Goal: Transaction & Acquisition: Purchase product/service

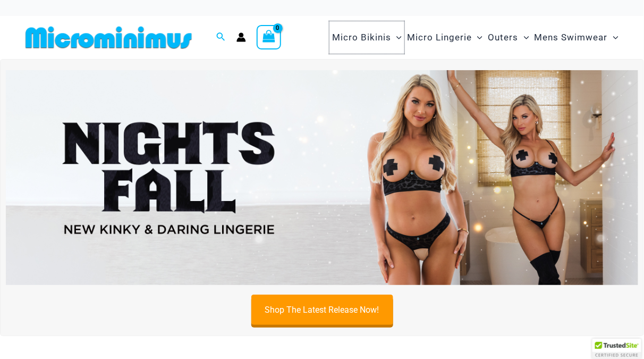
drag, startPoint x: 0, startPoint y: 0, endPoint x: 360, endPoint y: 35, distance: 361.9
click at [360, 35] on span "Micro Bikinis" at bounding box center [361, 37] width 59 height 27
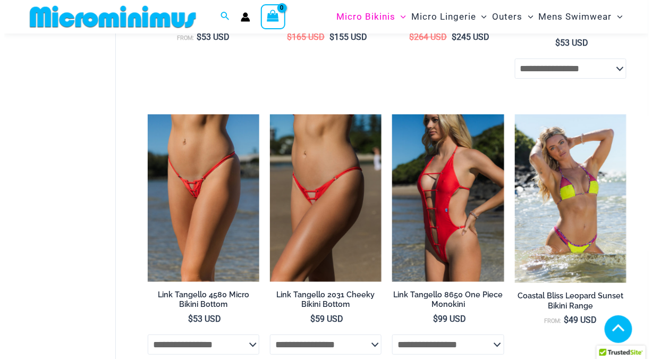
scroll to position [1172, 0]
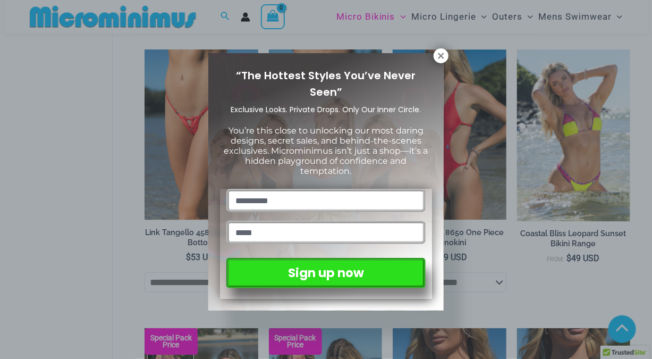
click at [439, 52] on icon at bounding box center [441, 56] width 10 height 10
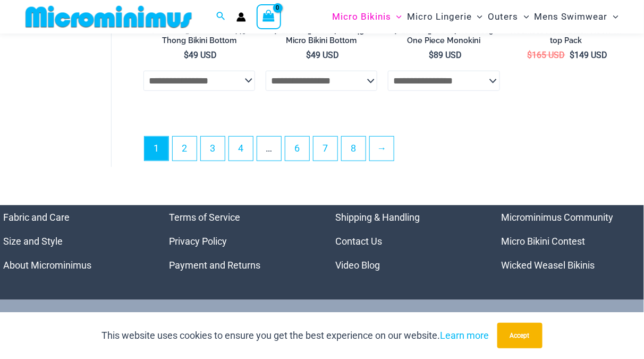
scroll to position [2560, 0]
